Goal: Task Accomplishment & Management: Use online tool/utility

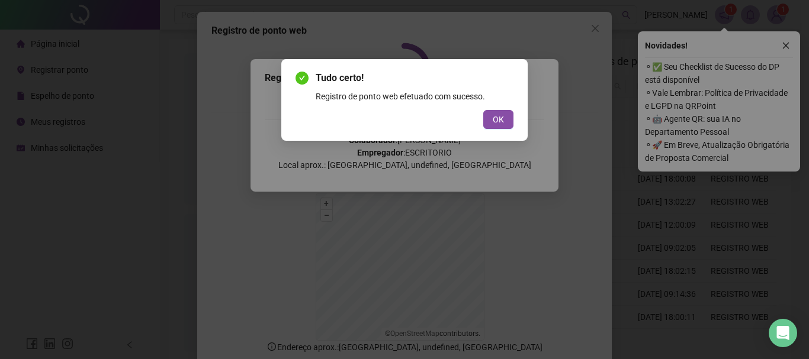
scroll to position [73, 0]
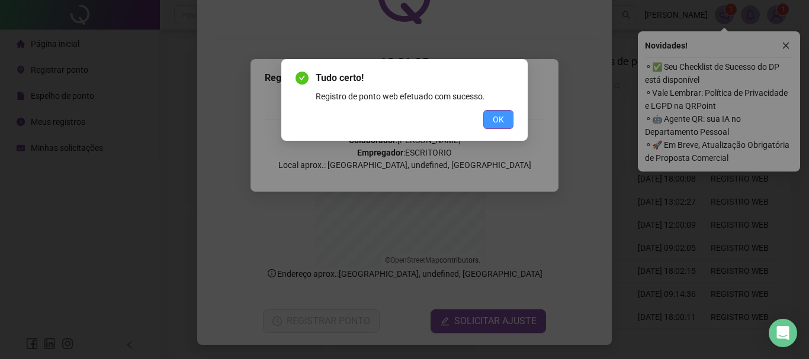
click at [502, 123] on span "OK" at bounding box center [498, 119] width 11 height 13
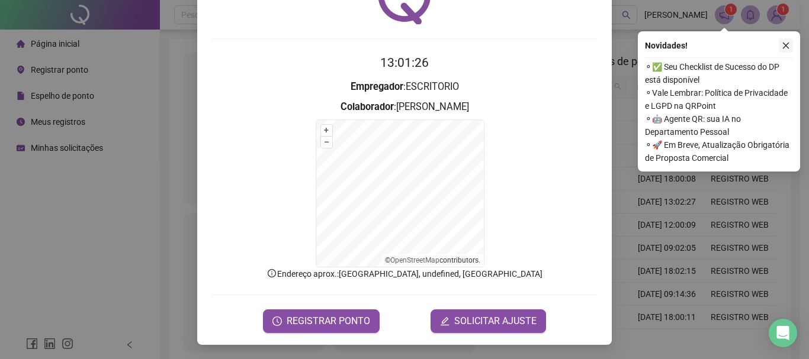
click at [785, 43] on icon "close" at bounding box center [786, 45] width 8 height 8
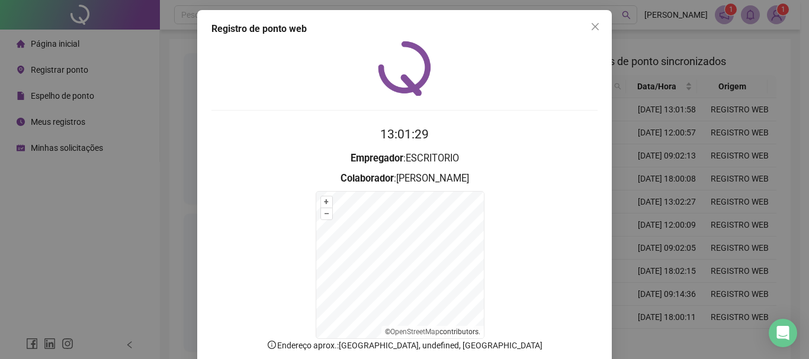
scroll to position [0, 0]
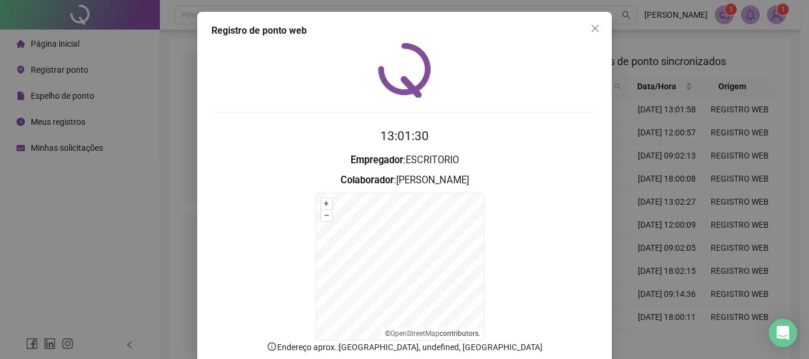
drag, startPoint x: 596, startPoint y: 28, endPoint x: 415, endPoint y: 47, distance: 181.6
click at [595, 28] on span "Close" at bounding box center [595, 28] width 19 height 9
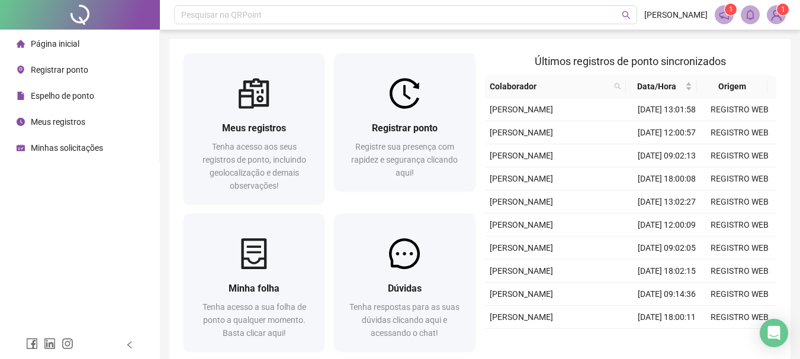
click at [72, 118] on span "Meus registros" at bounding box center [58, 121] width 54 height 9
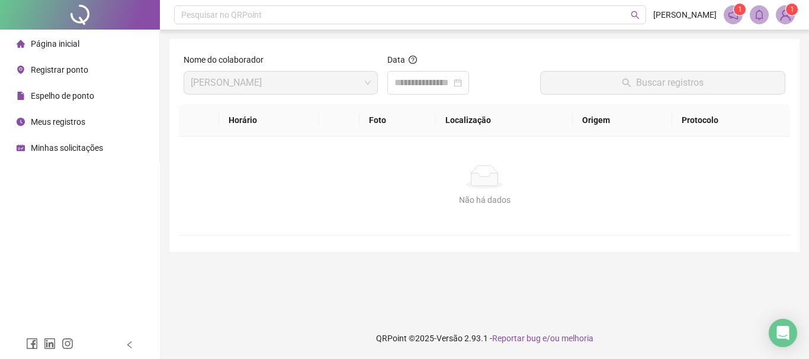
click at [72, 43] on span "Página inicial" at bounding box center [55, 43] width 49 height 9
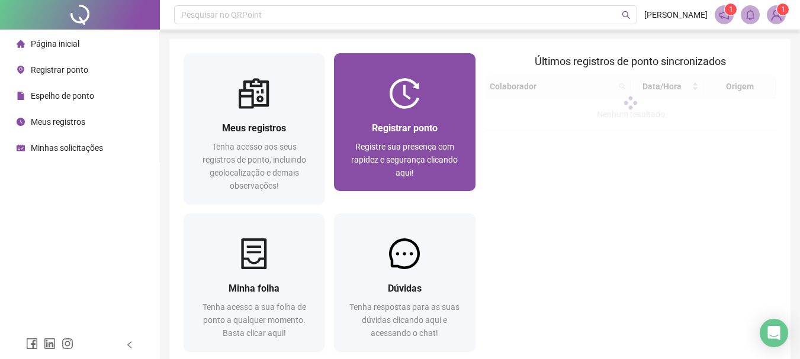
click at [396, 132] on span "Registrar ponto" at bounding box center [405, 128] width 66 height 11
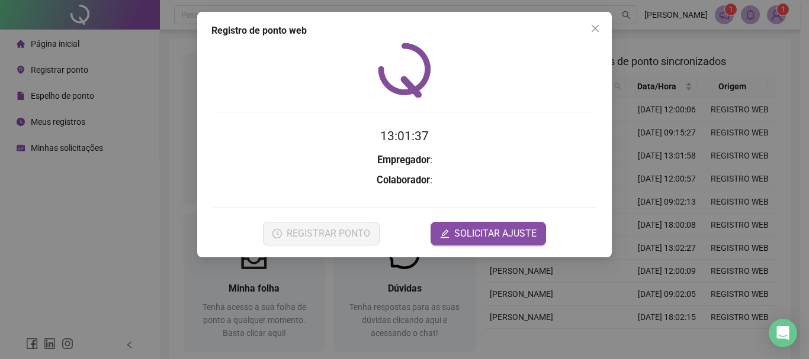
click at [248, 139] on h2 "13:01:37" at bounding box center [404, 137] width 386 height 20
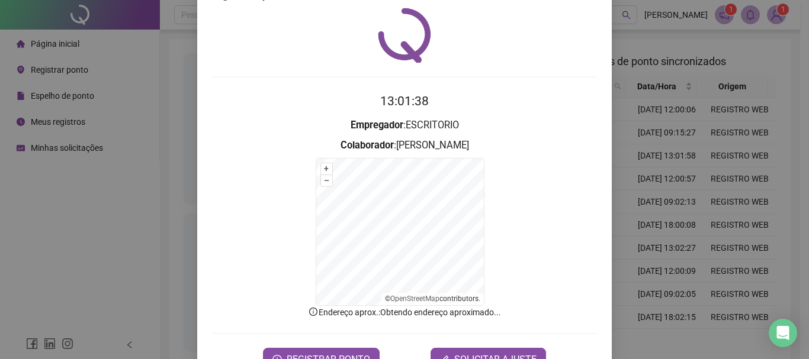
scroll to position [73, 0]
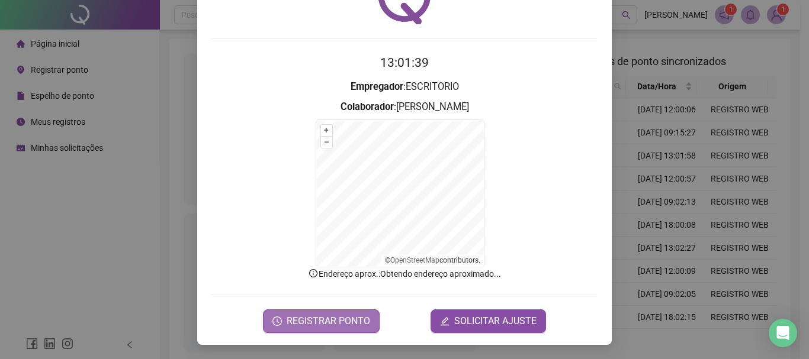
click at [291, 322] on span "REGISTRAR PONTO" at bounding box center [329, 321] width 84 height 14
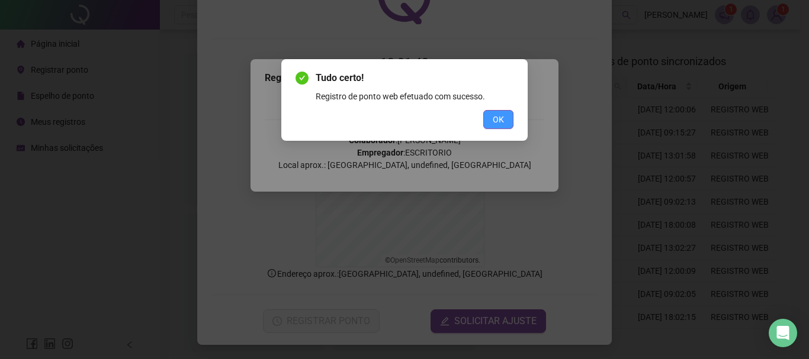
click at [499, 118] on span "OK" at bounding box center [498, 119] width 11 height 13
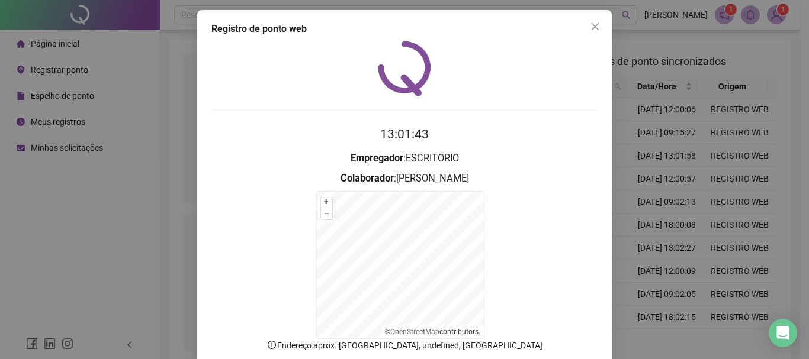
scroll to position [0, 0]
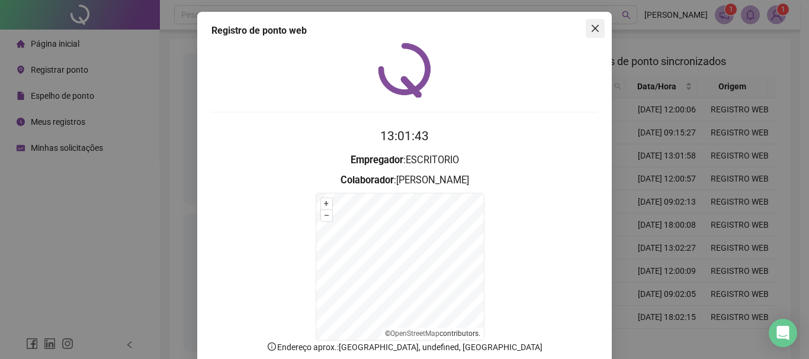
click at [593, 26] on icon "close" at bounding box center [595, 28] width 7 height 7
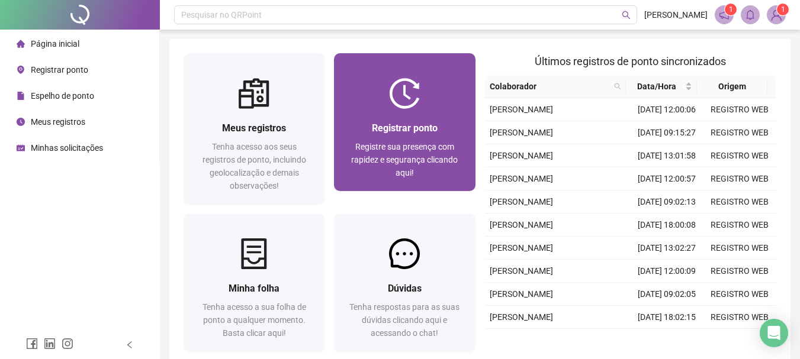
click at [381, 102] on div at bounding box center [404, 93] width 141 height 31
